Goal: Information Seeking & Learning: Learn about a topic

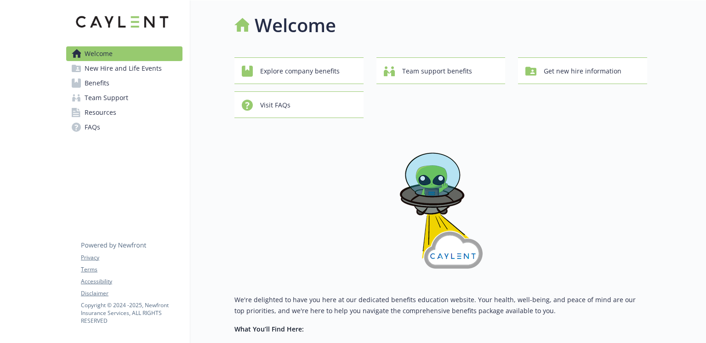
click at [89, 81] on span "Benefits" at bounding box center [97, 83] width 25 height 15
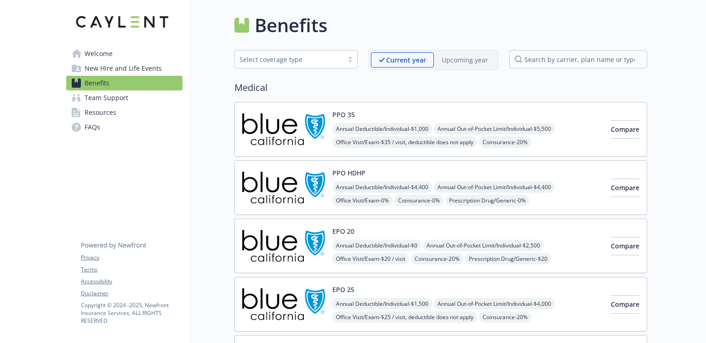
click at [466, 59] on p "Upcoming year" at bounding box center [464, 60] width 46 height 10
